Goal: Information Seeking & Learning: Learn about a topic

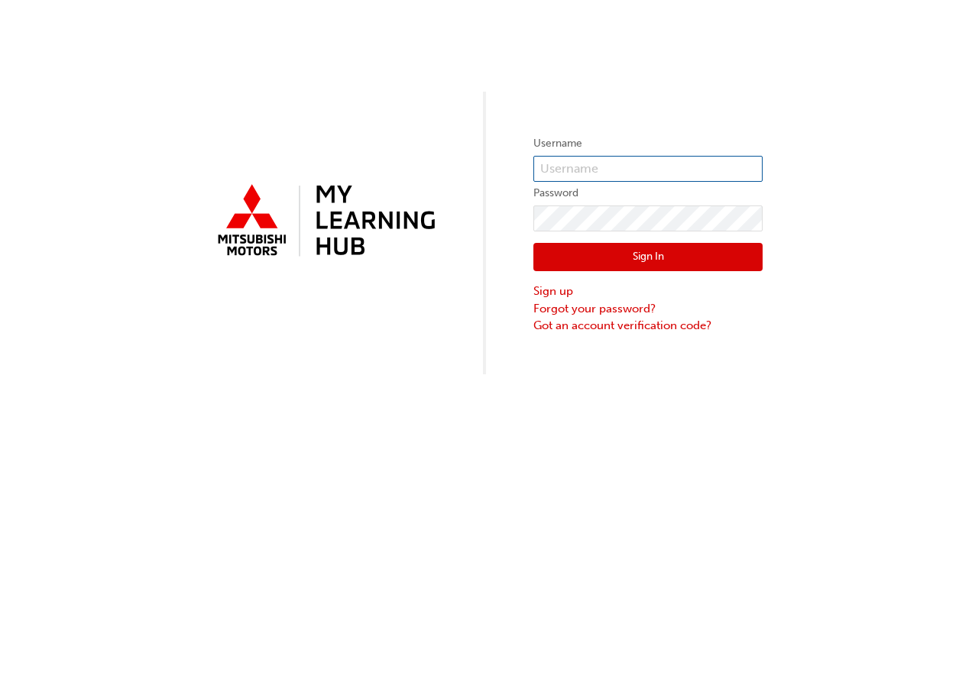
type input "[PERSON_NAME][EMAIL_ADDRESS][DOMAIN_NAME]"
click at [616, 265] on button "Sign In" at bounding box center [647, 257] width 229 height 29
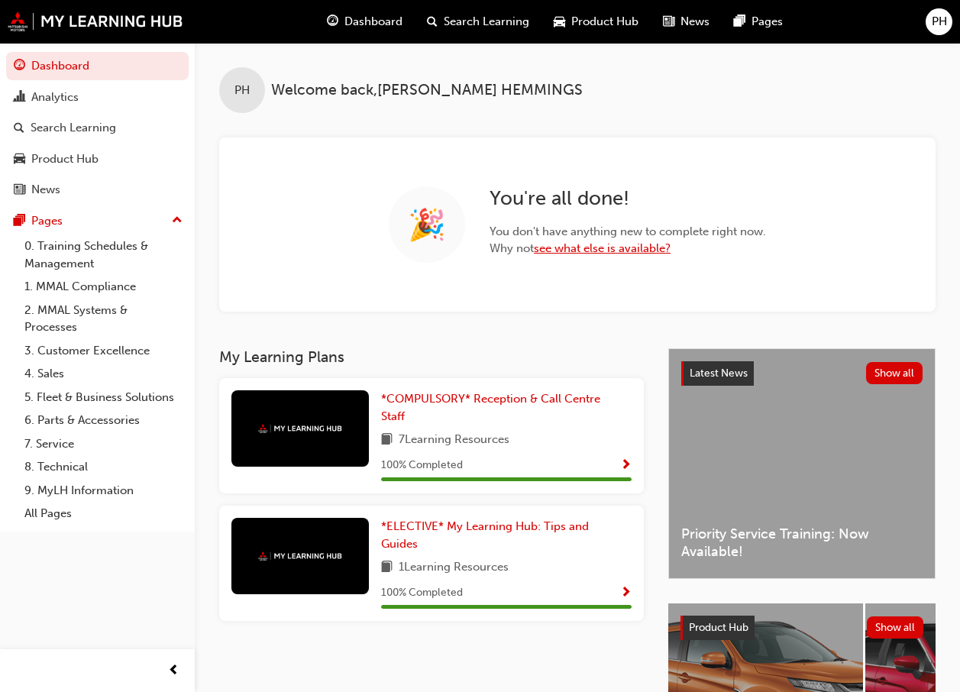
click at [577, 242] on link "see what else is available?" at bounding box center [602, 248] width 137 height 14
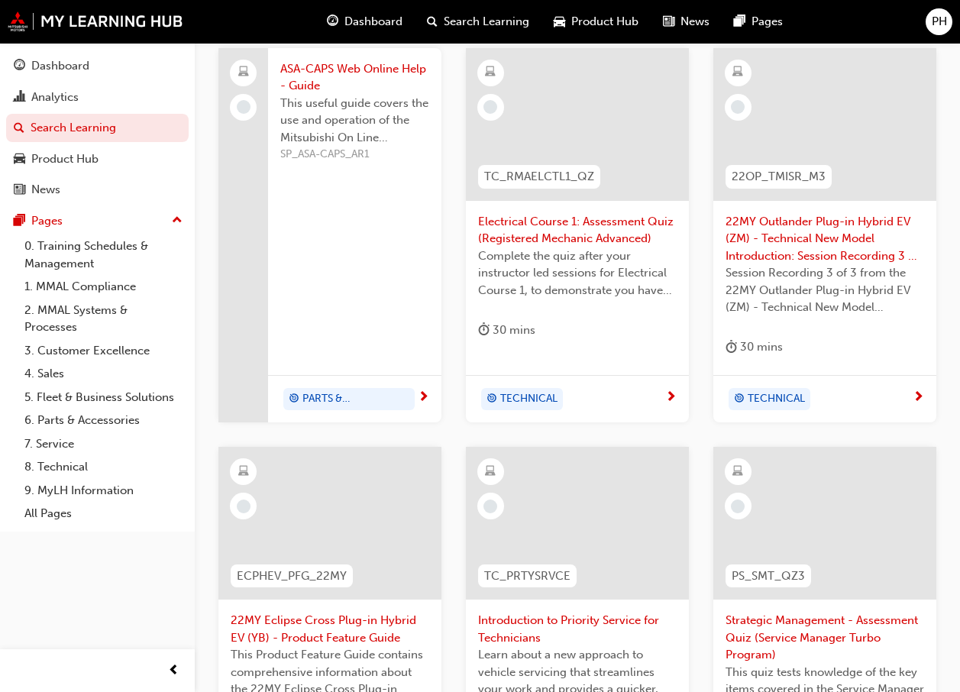
scroll to position [382, 0]
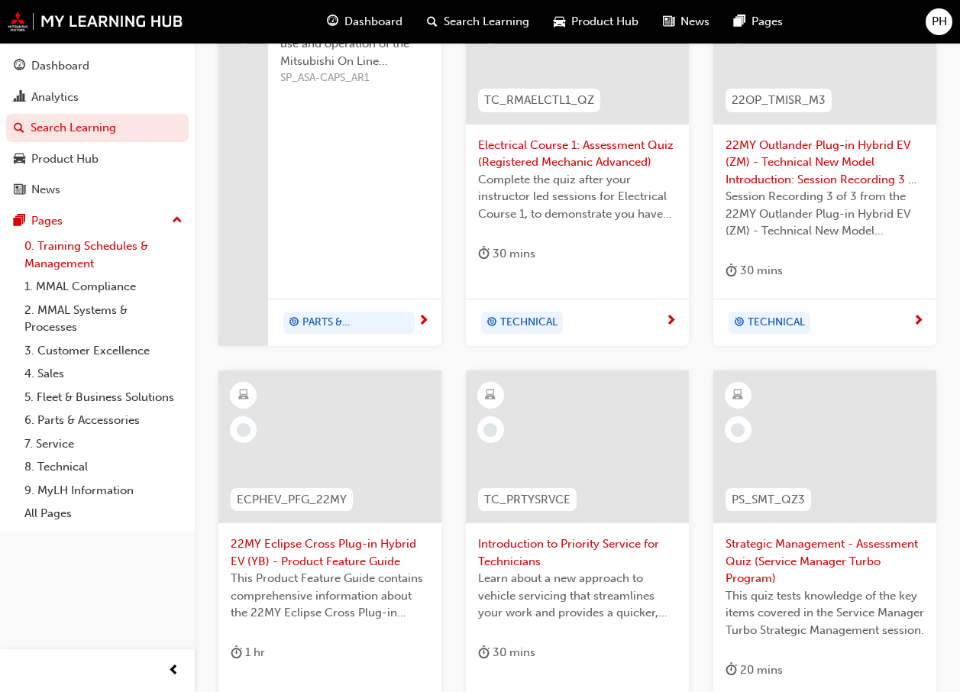
click at [73, 252] on link "0. Training Schedules & Management" at bounding box center [103, 255] width 170 height 40
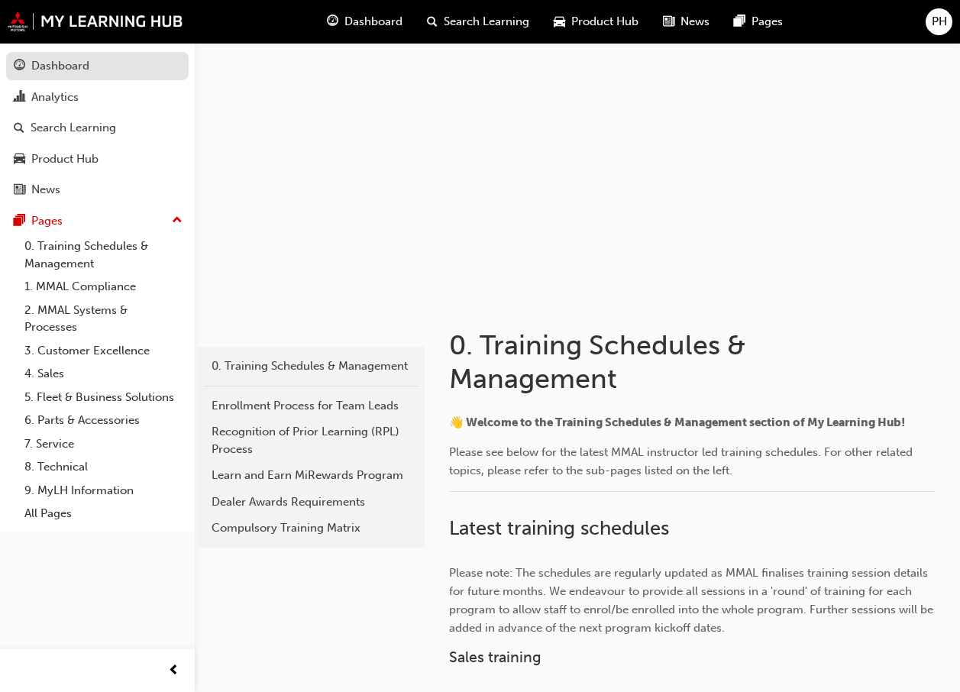
click at [77, 63] on div "Dashboard" at bounding box center [60, 66] width 58 height 18
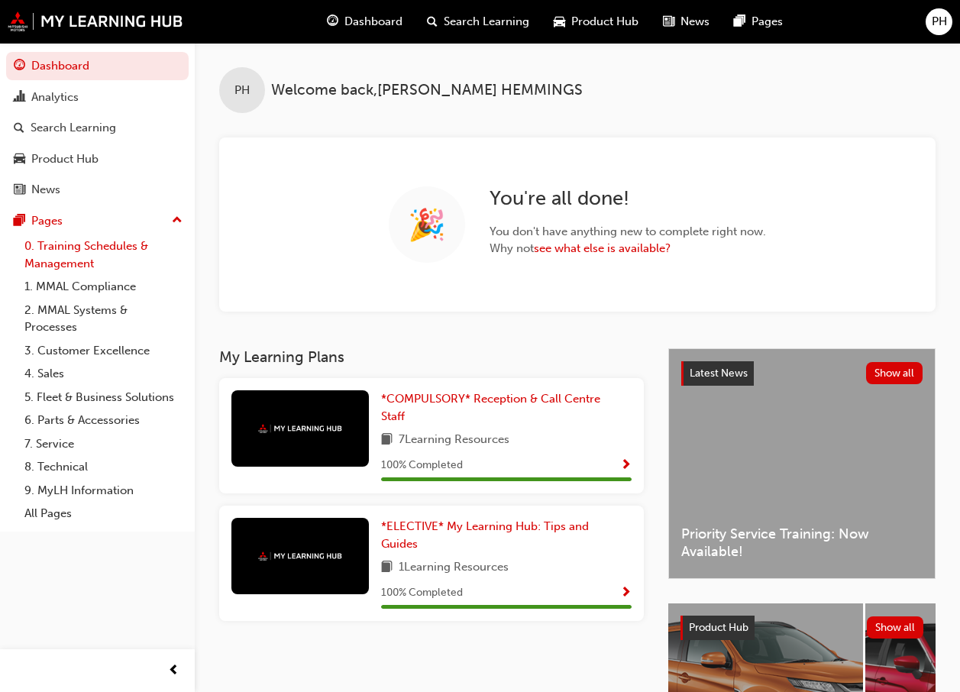
click at [70, 244] on link "0. Training Schedules & Management" at bounding box center [103, 255] width 170 height 40
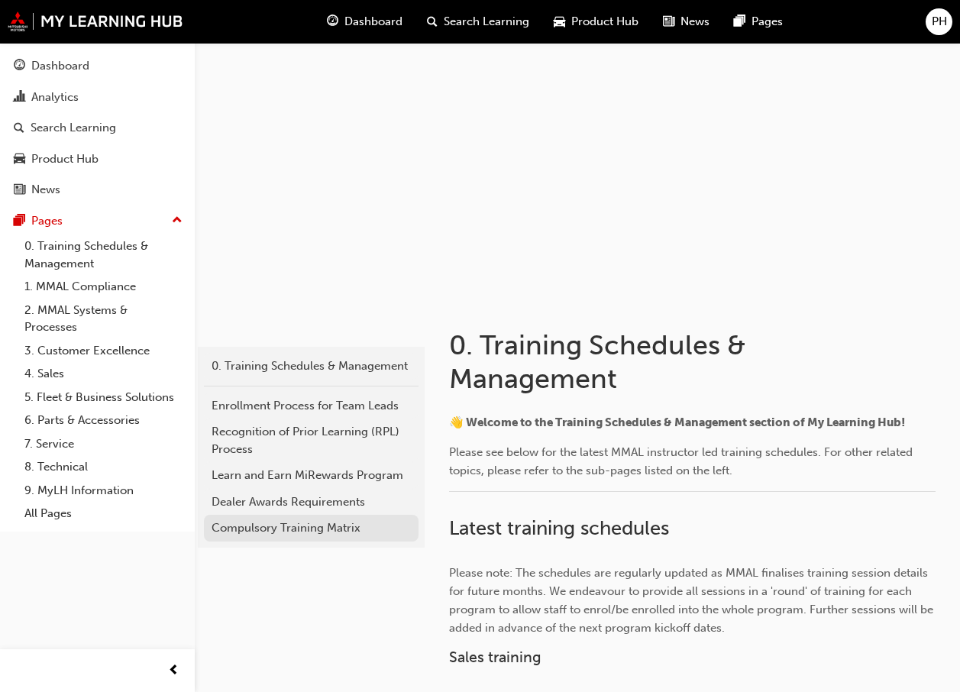
click at [281, 533] on div "Compulsory Training Matrix" at bounding box center [311, 529] width 199 height 18
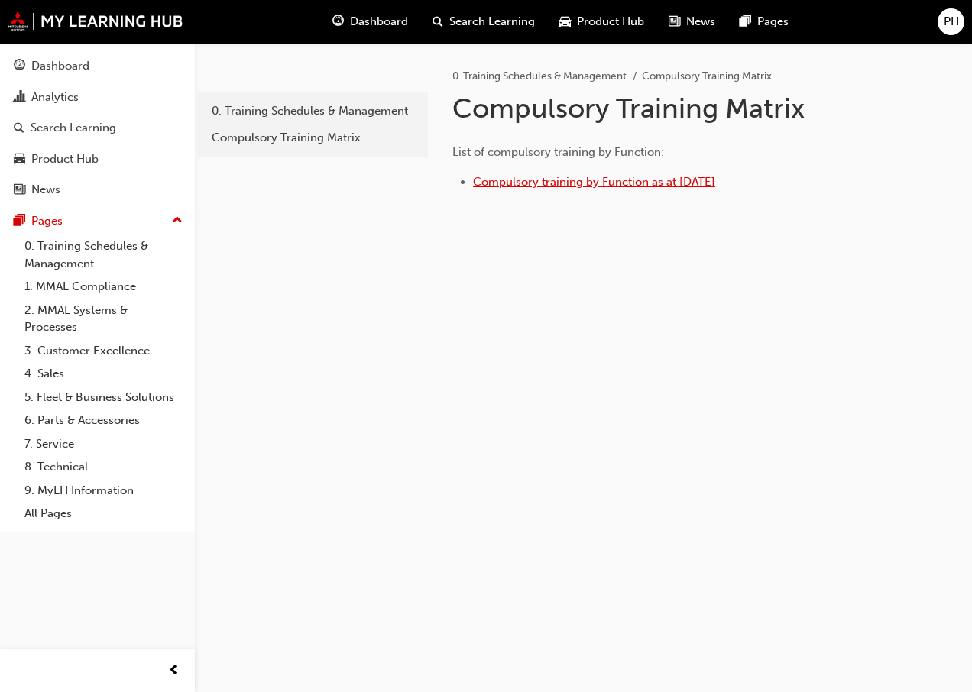
click at [551, 186] on span "Compulsory training by Function as at [DATE]" at bounding box center [594, 182] width 242 height 14
click at [518, 183] on span "Compulsory training by Function as at [DATE]" at bounding box center [594, 182] width 242 height 14
click at [115, 242] on link "0. Training Schedules & Management" at bounding box center [103, 255] width 170 height 40
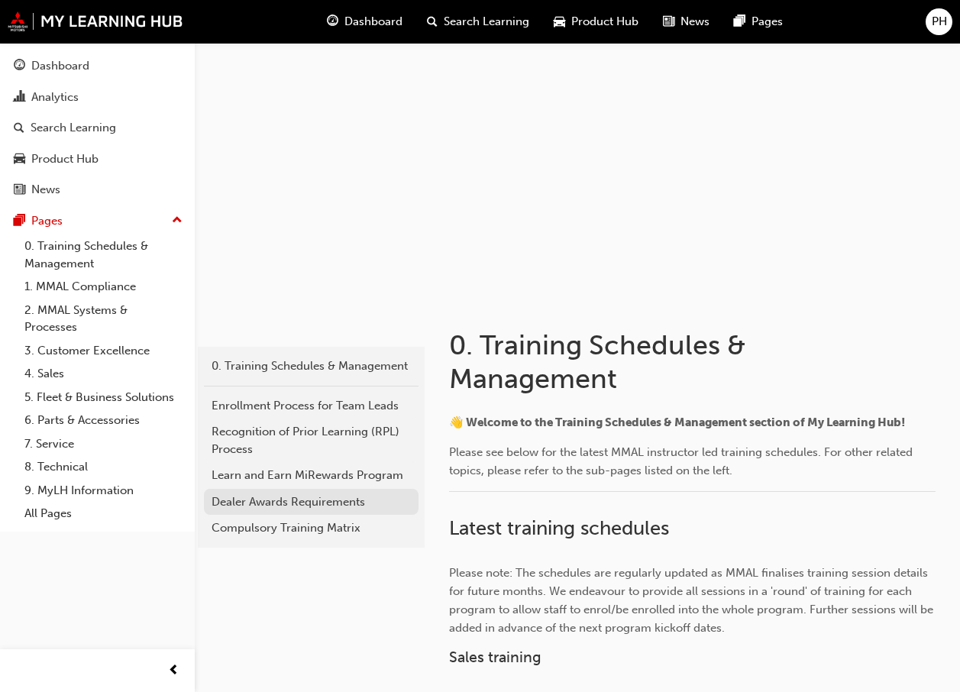
click at [331, 513] on link "Dealer Awards Requirements" at bounding box center [311, 502] width 215 height 27
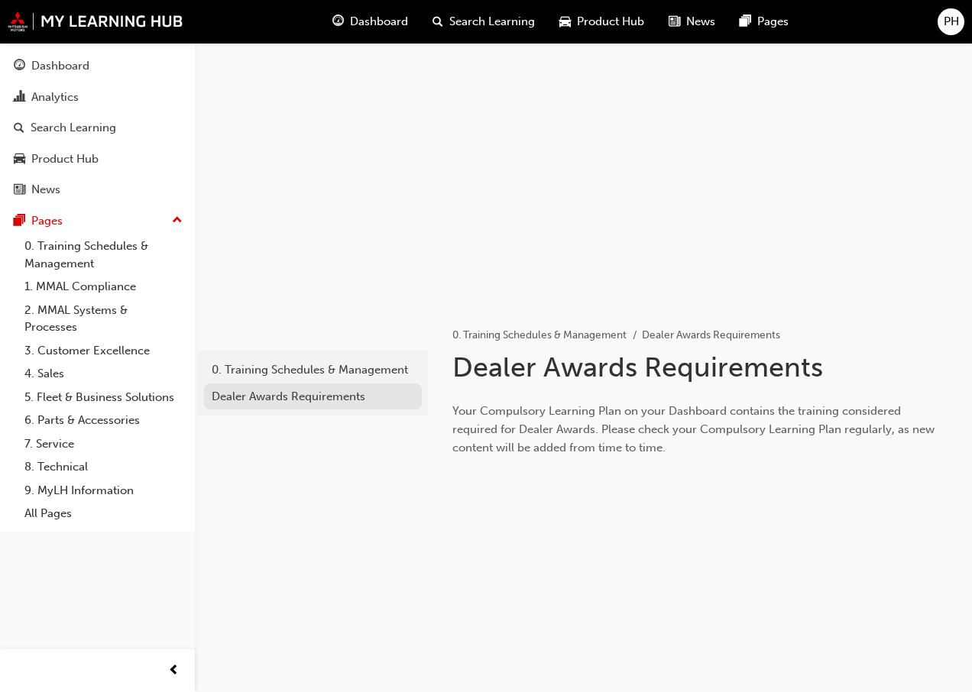
click at [338, 405] on link "Dealer Awards Requirements" at bounding box center [313, 397] width 218 height 27
click at [352, 393] on div "Dealer Awards Requirements" at bounding box center [313, 397] width 202 height 18
click at [358, 376] on div "0. Training Schedules & Management" at bounding box center [313, 370] width 202 height 18
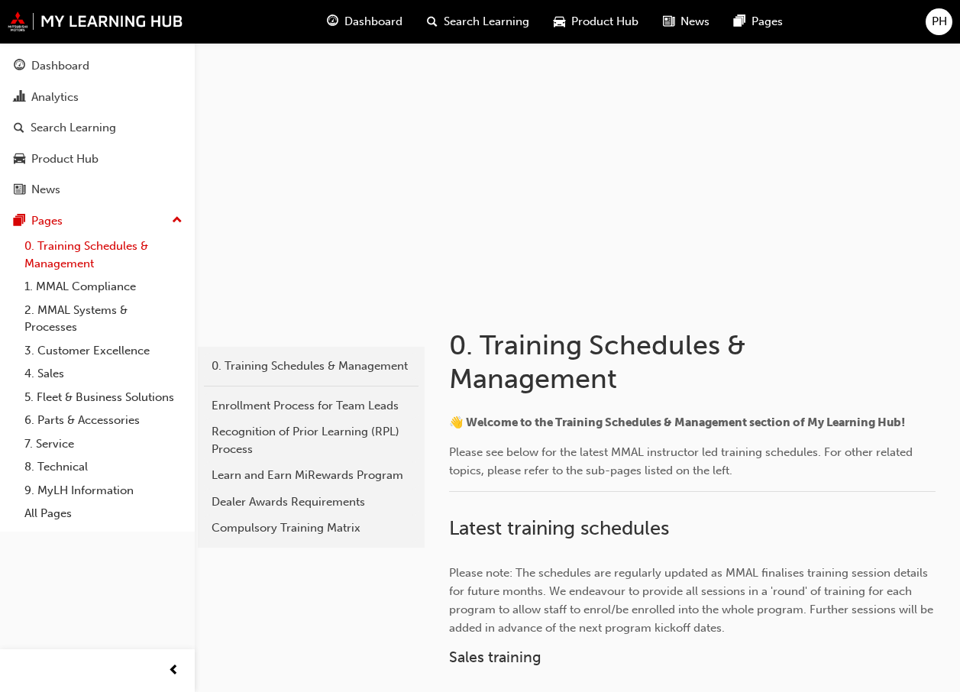
click at [47, 244] on link "0. Training Schedules & Management" at bounding box center [103, 255] width 170 height 40
click at [43, 66] on div "Dashboard" at bounding box center [60, 66] width 58 height 18
